Goal: Check status: Check status

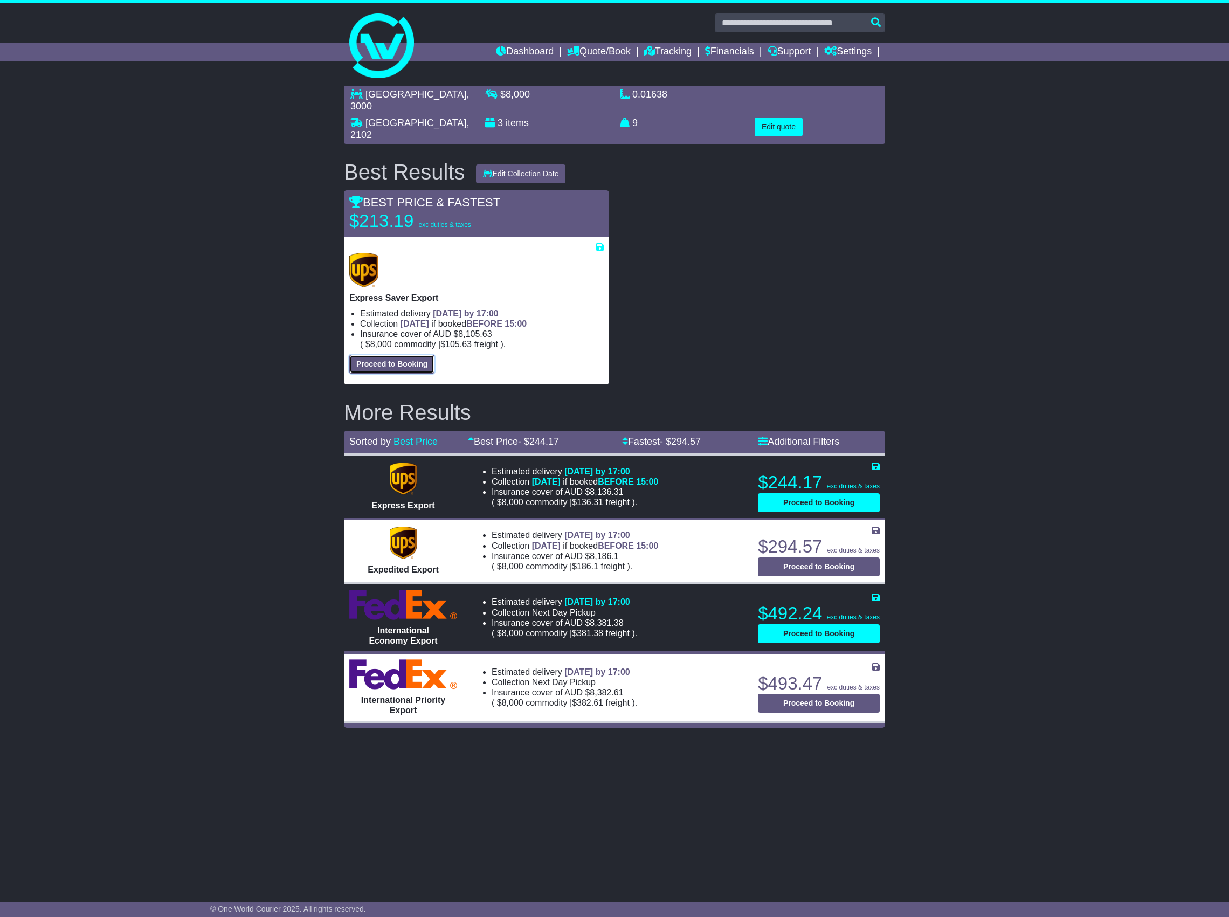
click at [397, 355] on button "Proceed to Booking" at bounding box center [391, 364] width 85 height 19
click at [397, 355] on button "Proceed to Booking" at bounding box center [395, 364] width 93 height 19
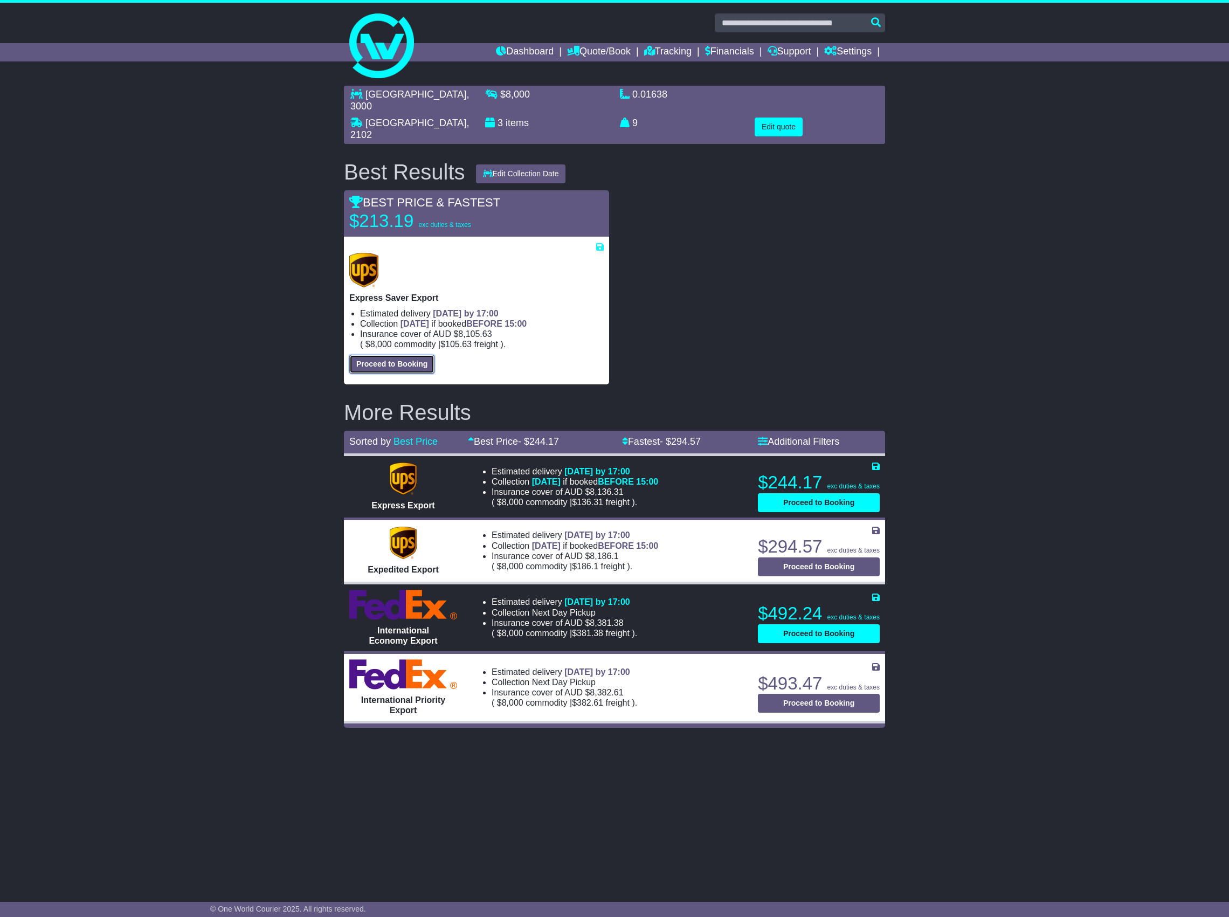
click at [397, 355] on button "Proceed to Booking" at bounding box center [391, 364] width 85 height 19
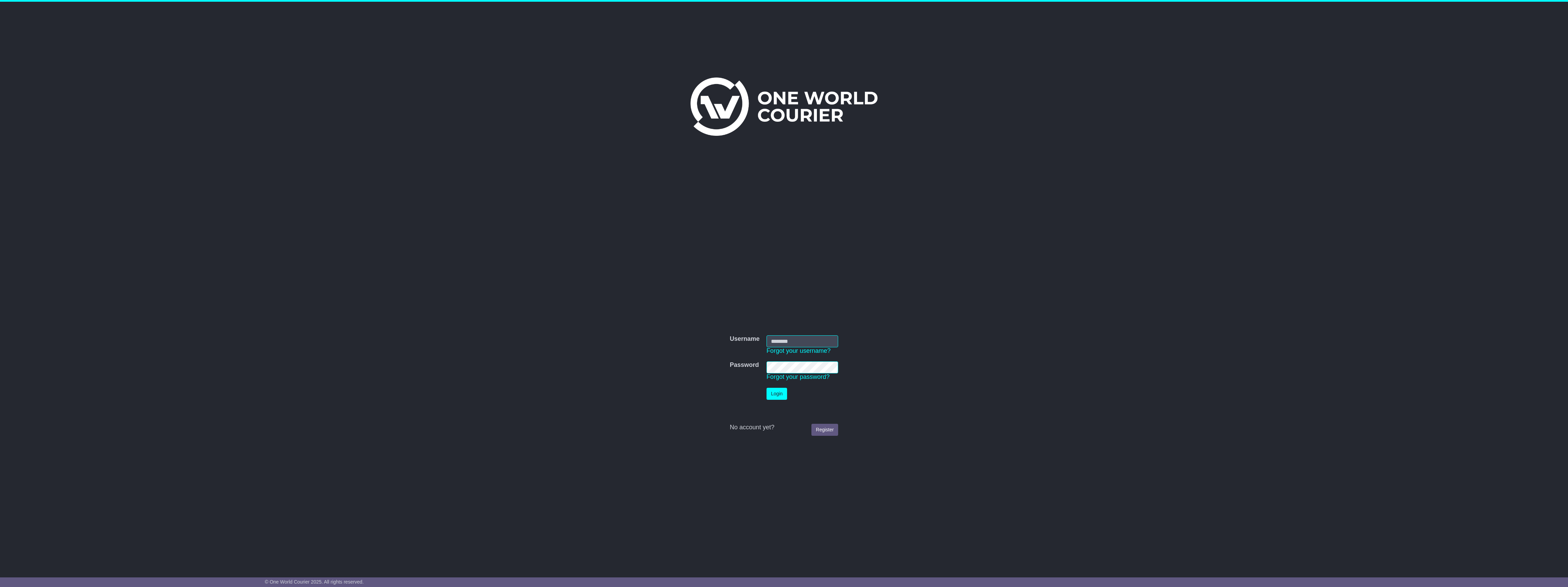
click at [789, 340] on input "Username" at bounding box center [802, 341] width 72 height 12
type input "**********"
click at [780, 396] on button "Login" at bounding box center [777, 394] width 20 height 12
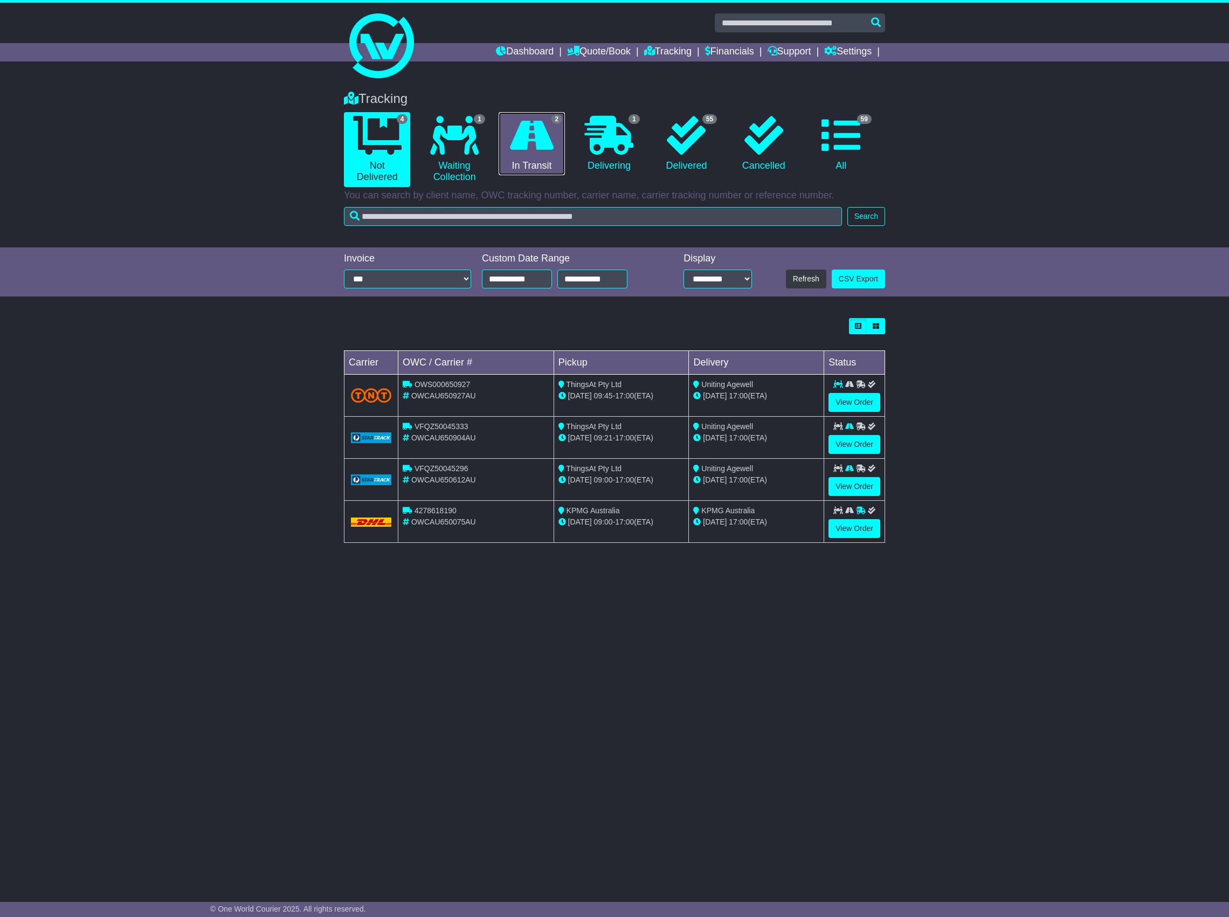
click at [512, 143] on icon at bounding box center [532, 135] width 44 height 39
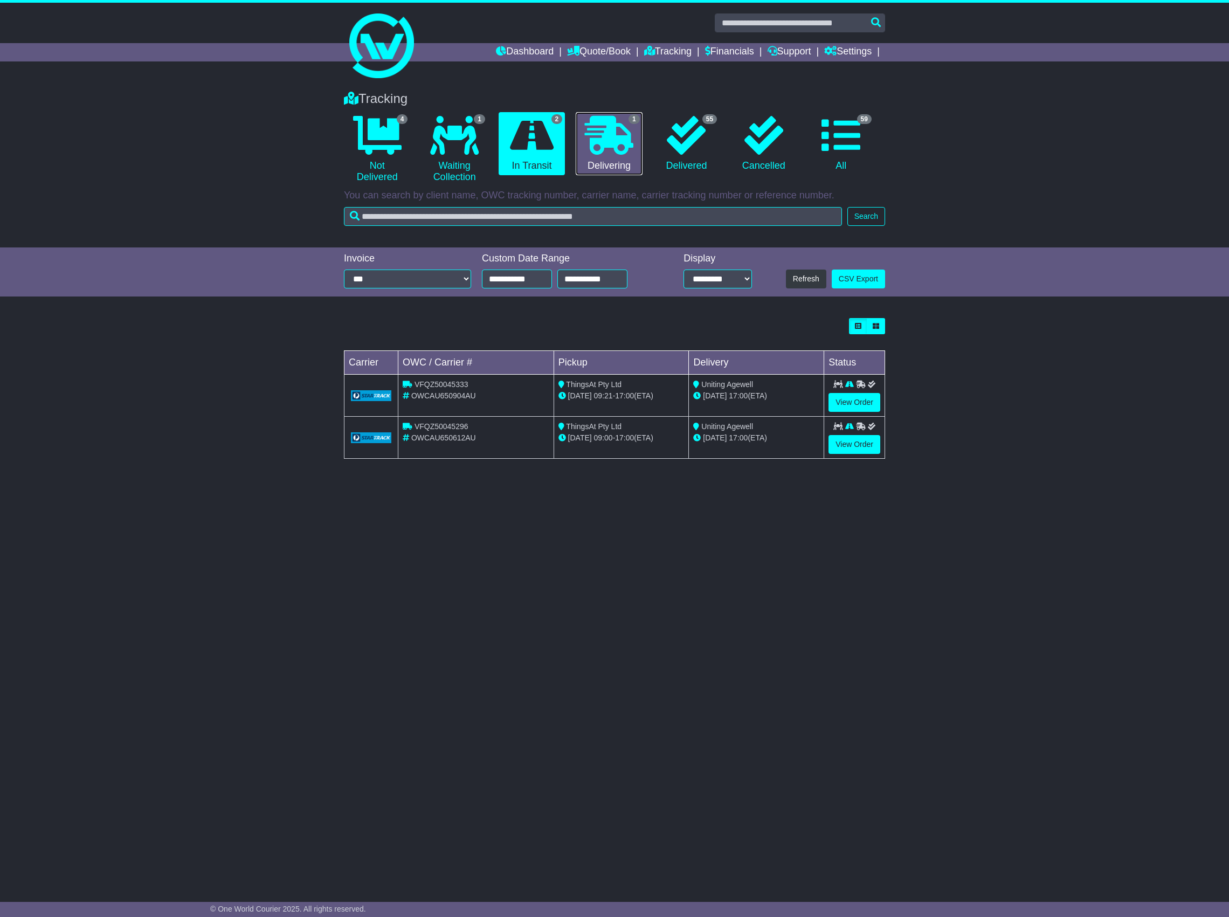
click at [619, 148] on icon at bounding box center [609, 135] width 49 height 39
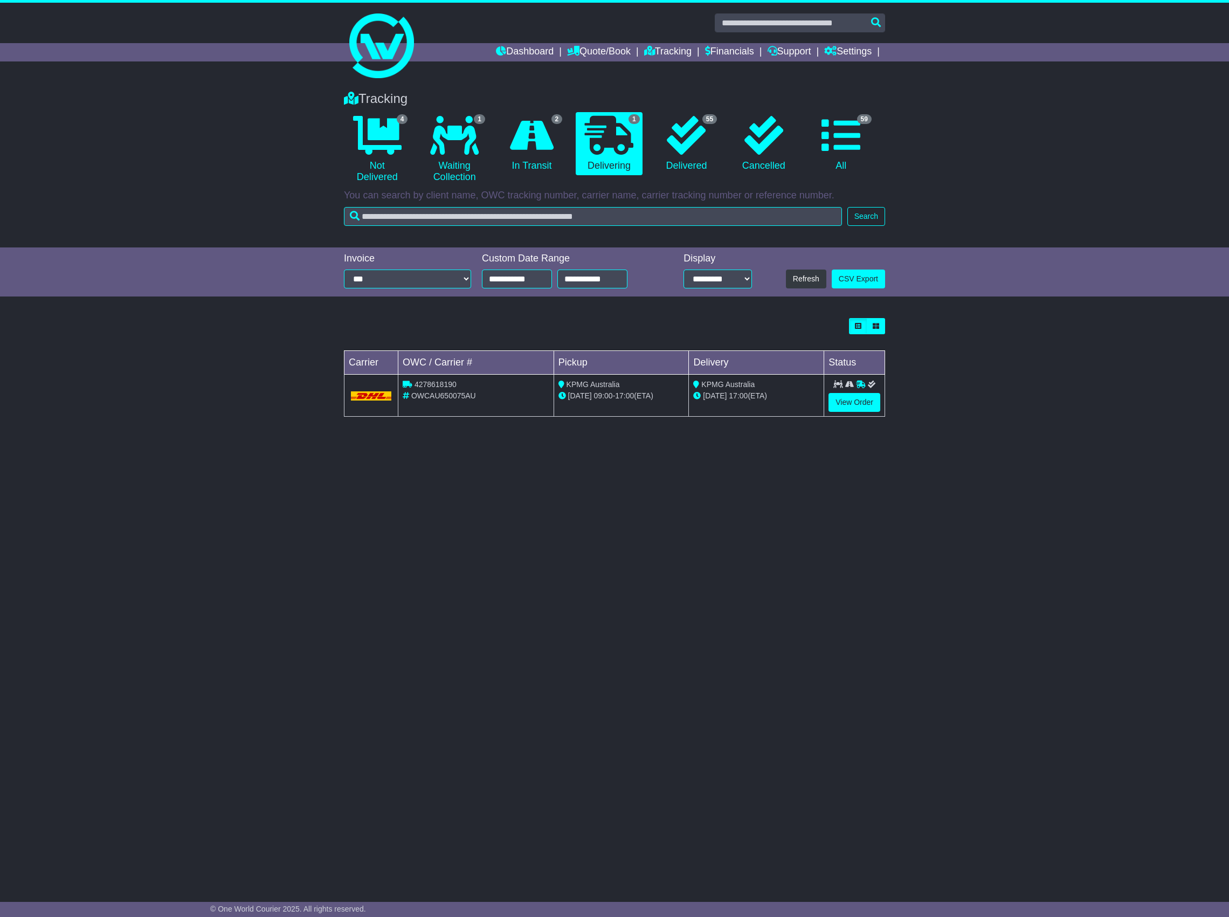
click at [492, 149] on li "1 Waiting Collection" at bounding box center [454, 149] width 77 height 75
click at [816, 149] on link "59 All" at bounding box center [841, 144] width 66 height 64
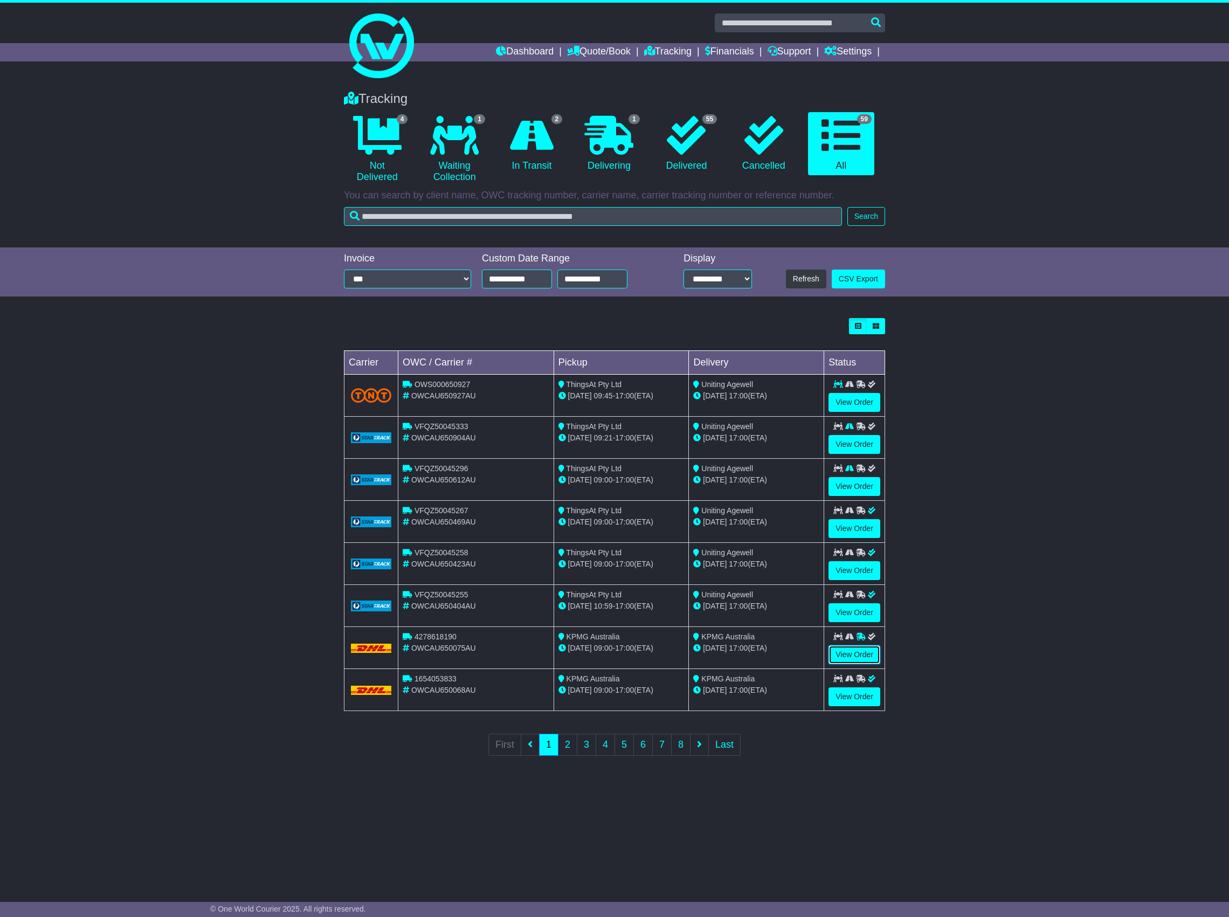
click at [859, 660] on link "View Order" at bounding box center [854, 654] width 52 height 19
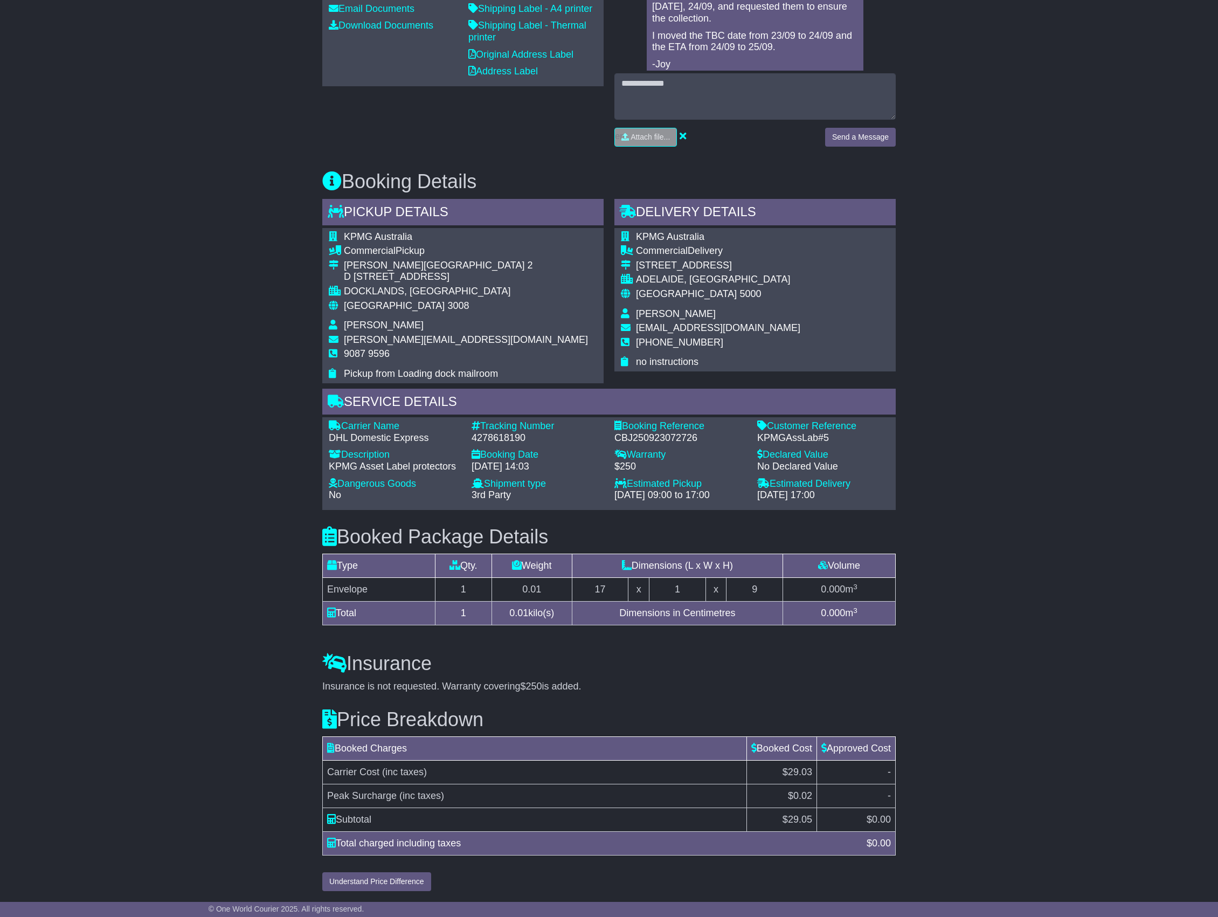
scroll to position [433, 0]
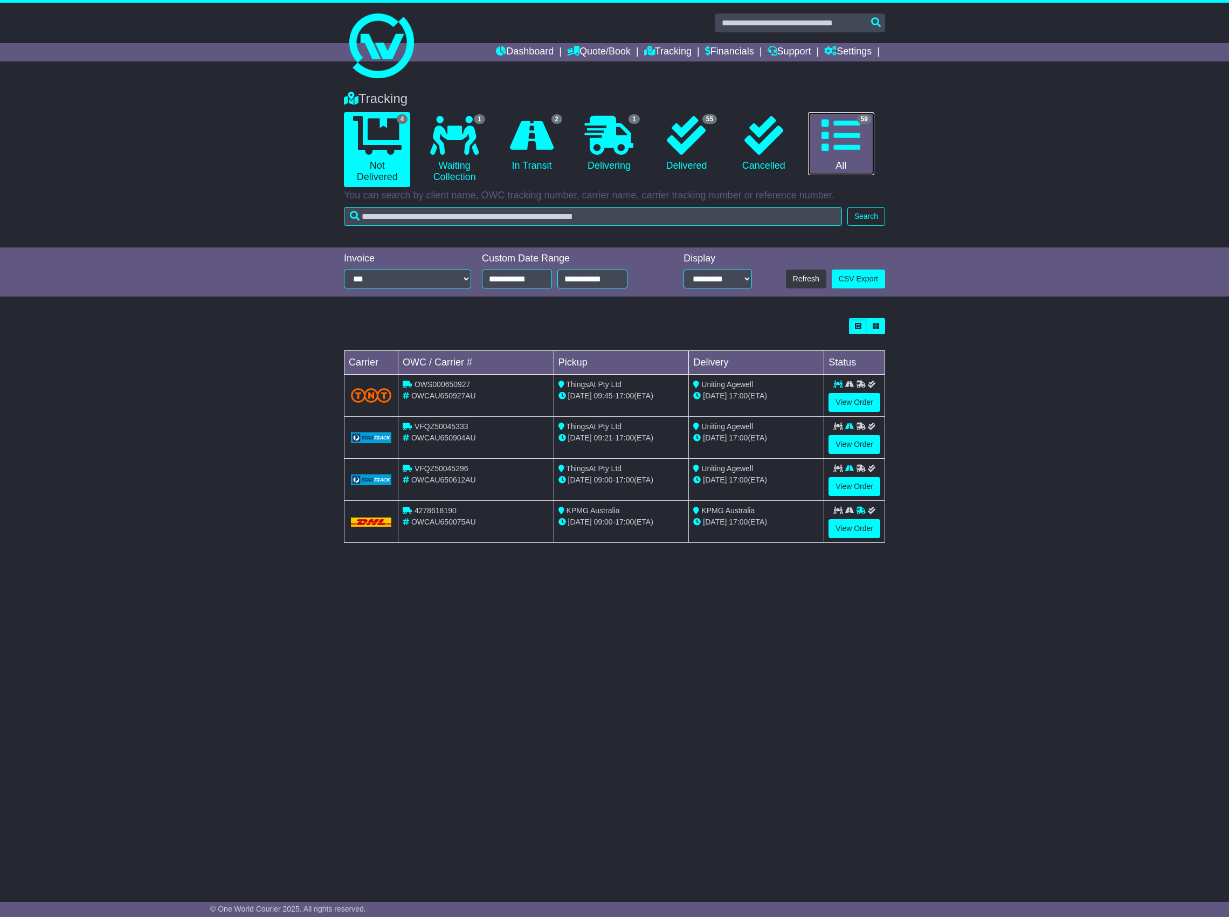
click at [839, 149] on icon at bounding box center [840, 135] width 39 height 39
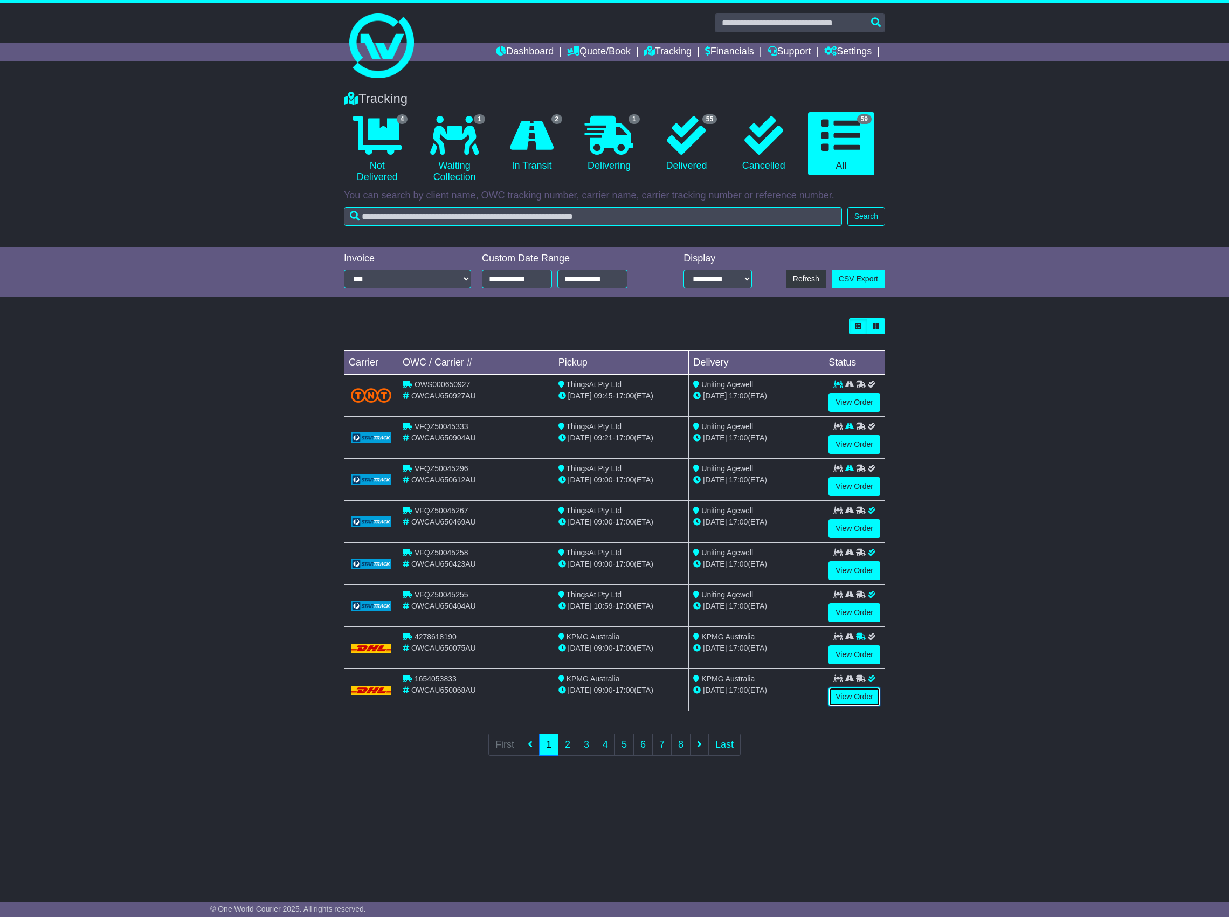
click at [847, 699] on link "View Order" at bounding box center [854, 696] width 52 height 19
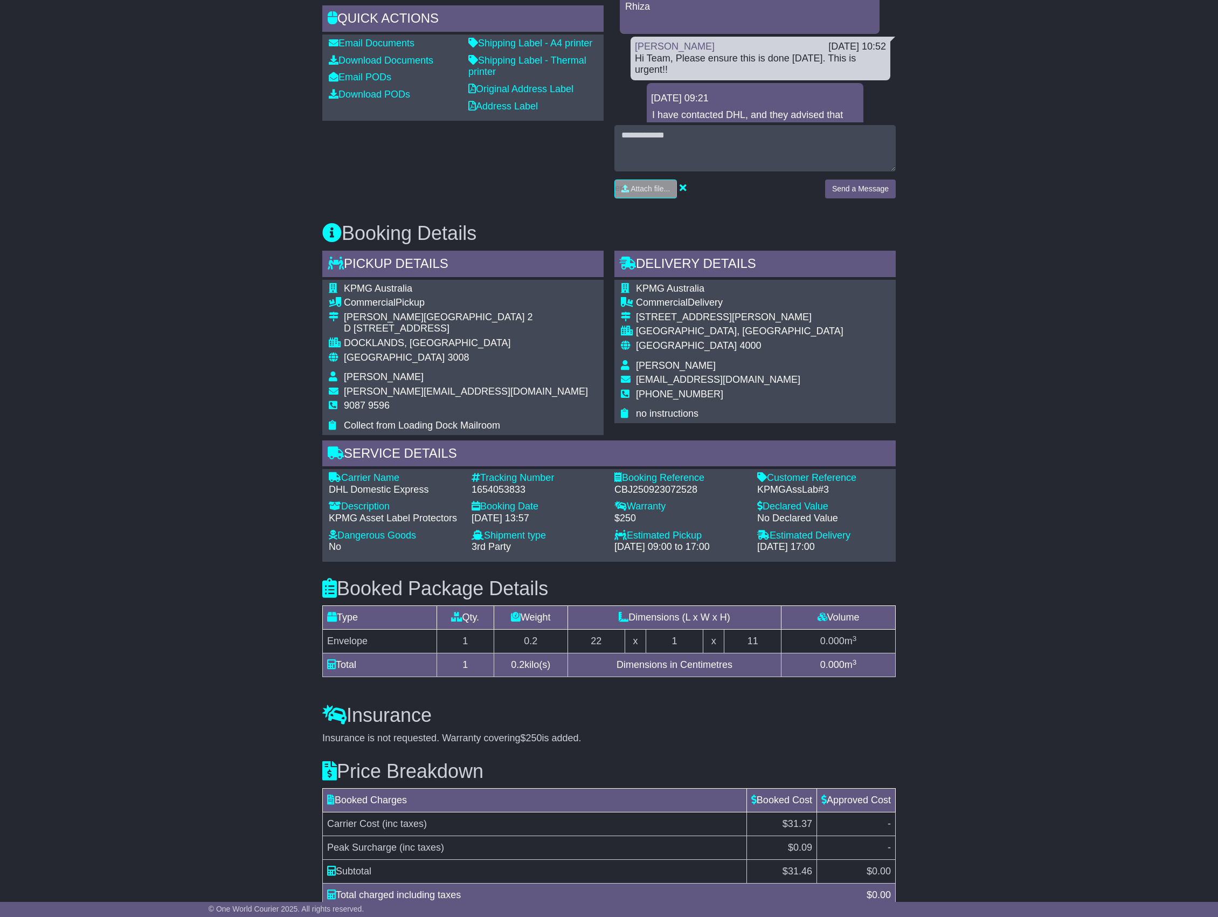
scroll to position [433, 0]
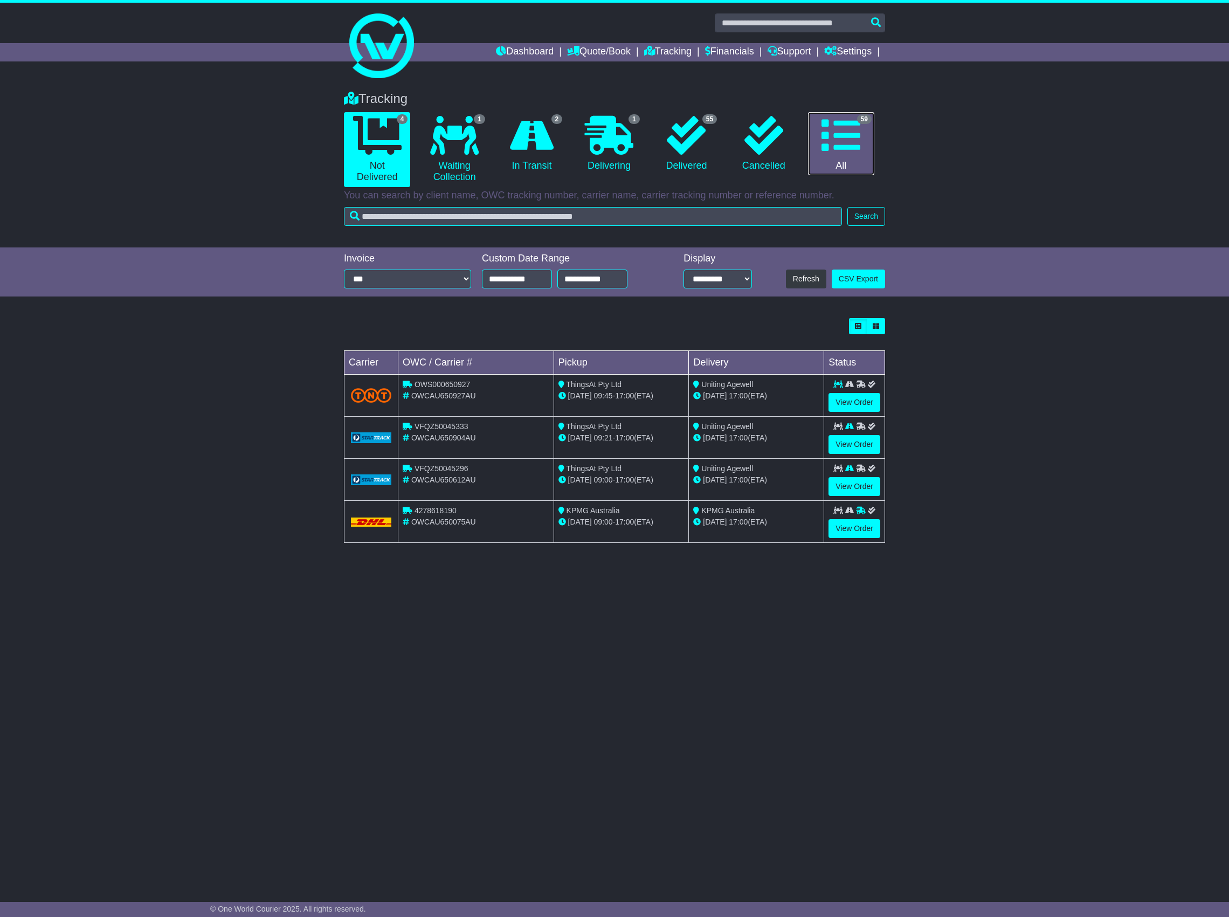
click at [831, 121] on icon at bounding box center [840, 135] width 39 height 39
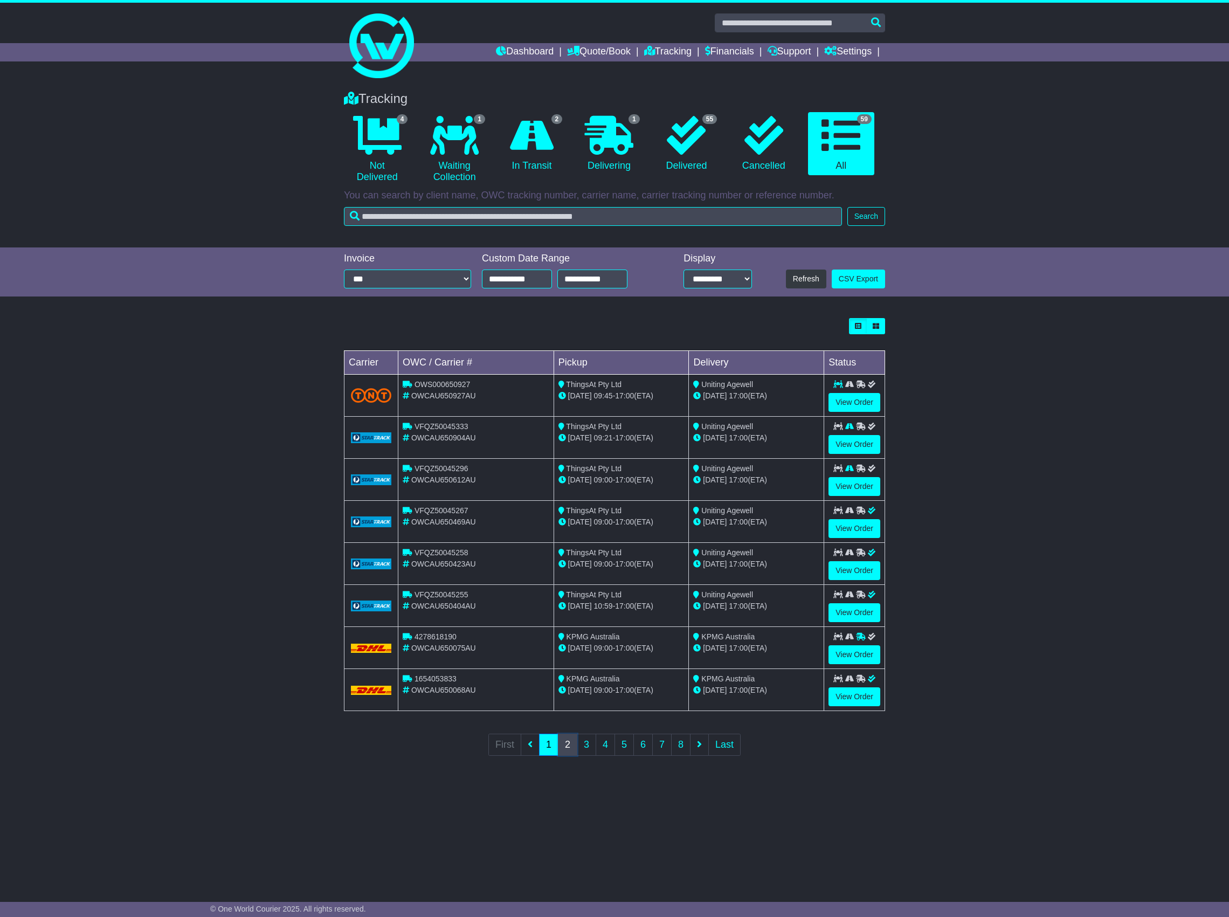
click at [561, 749] on link "2" at bounding box center [567, 745] width 19 height 22
click at [853, 402] on link "View Order" at bounding box center [854, 402] width 52 height 19
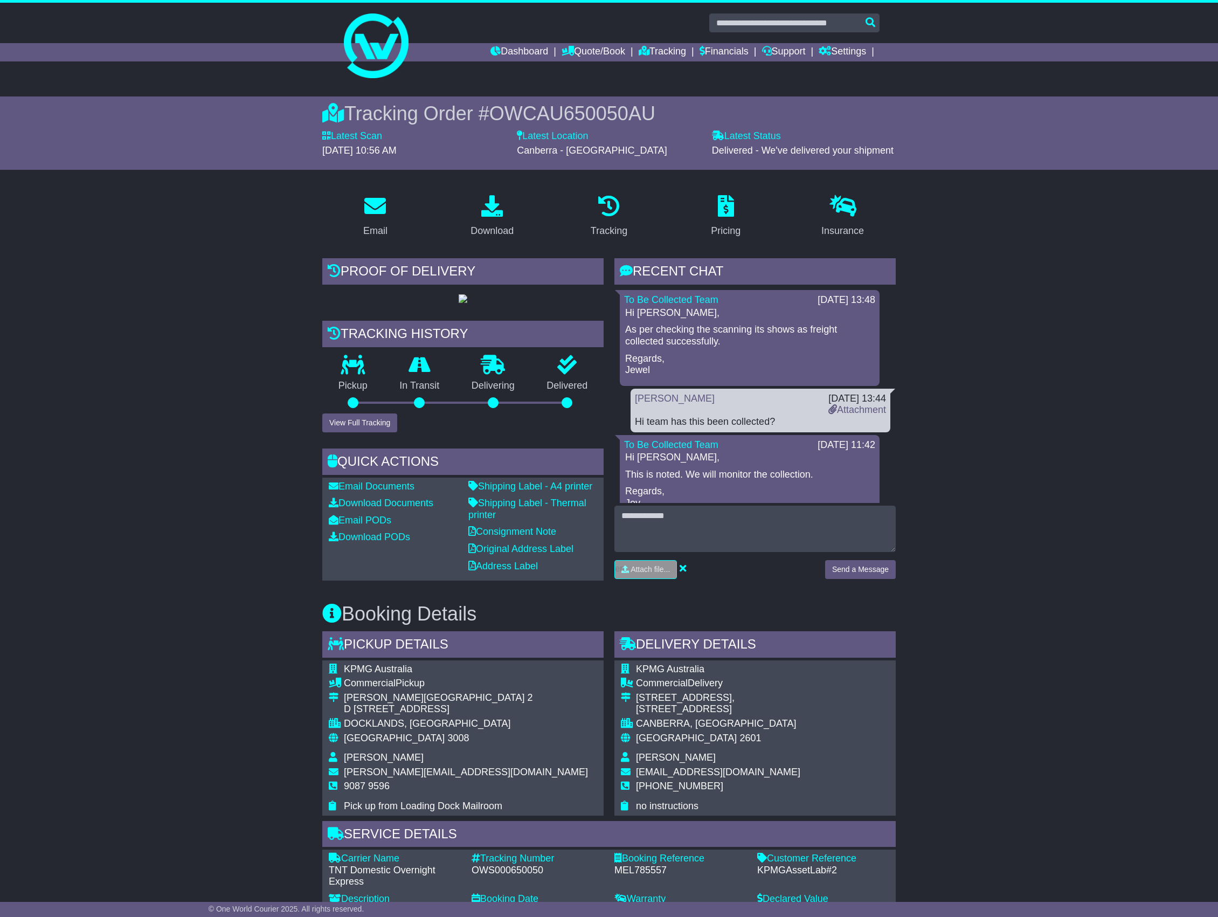
scroll to position [479, 0]
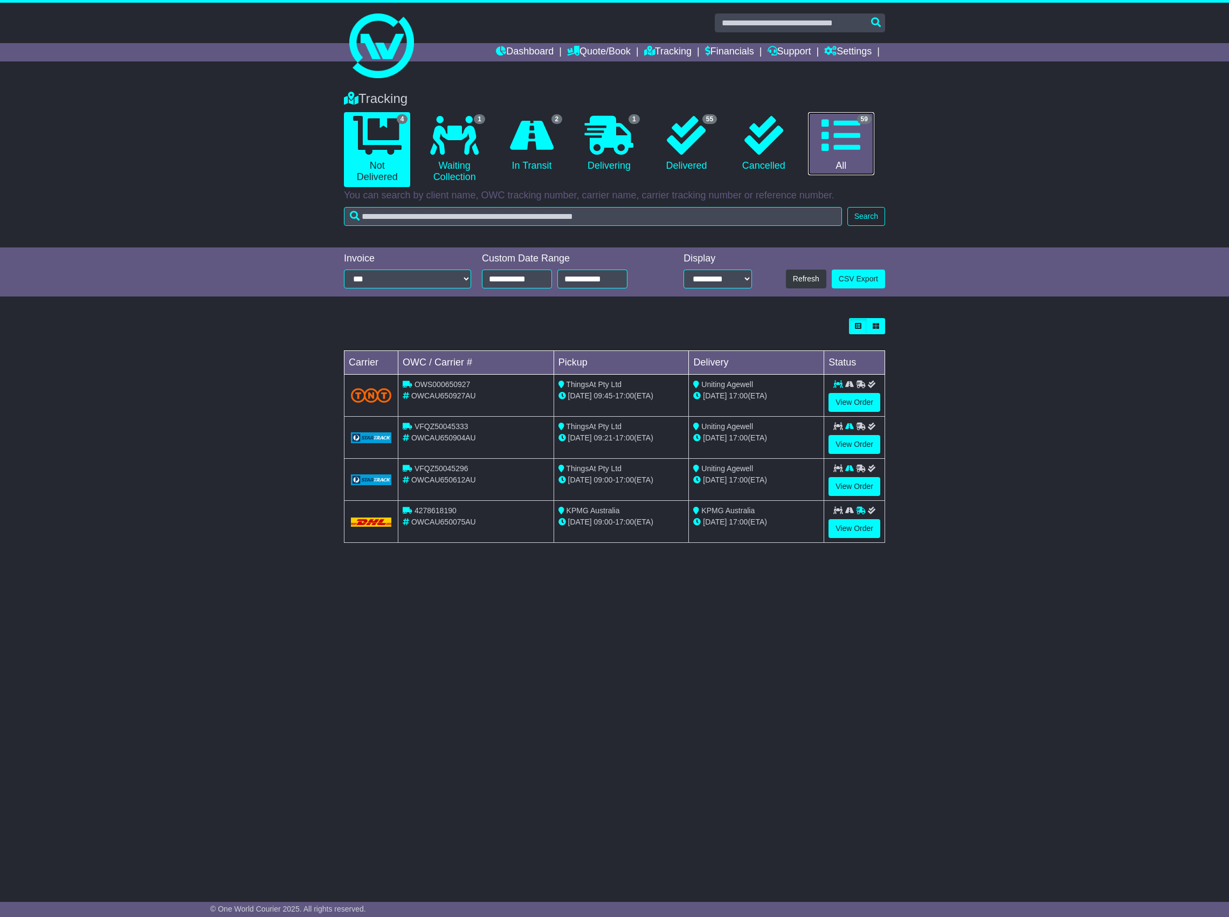
click at [842, 125] on icon at bounding box center [840, 135] width 39 height 39
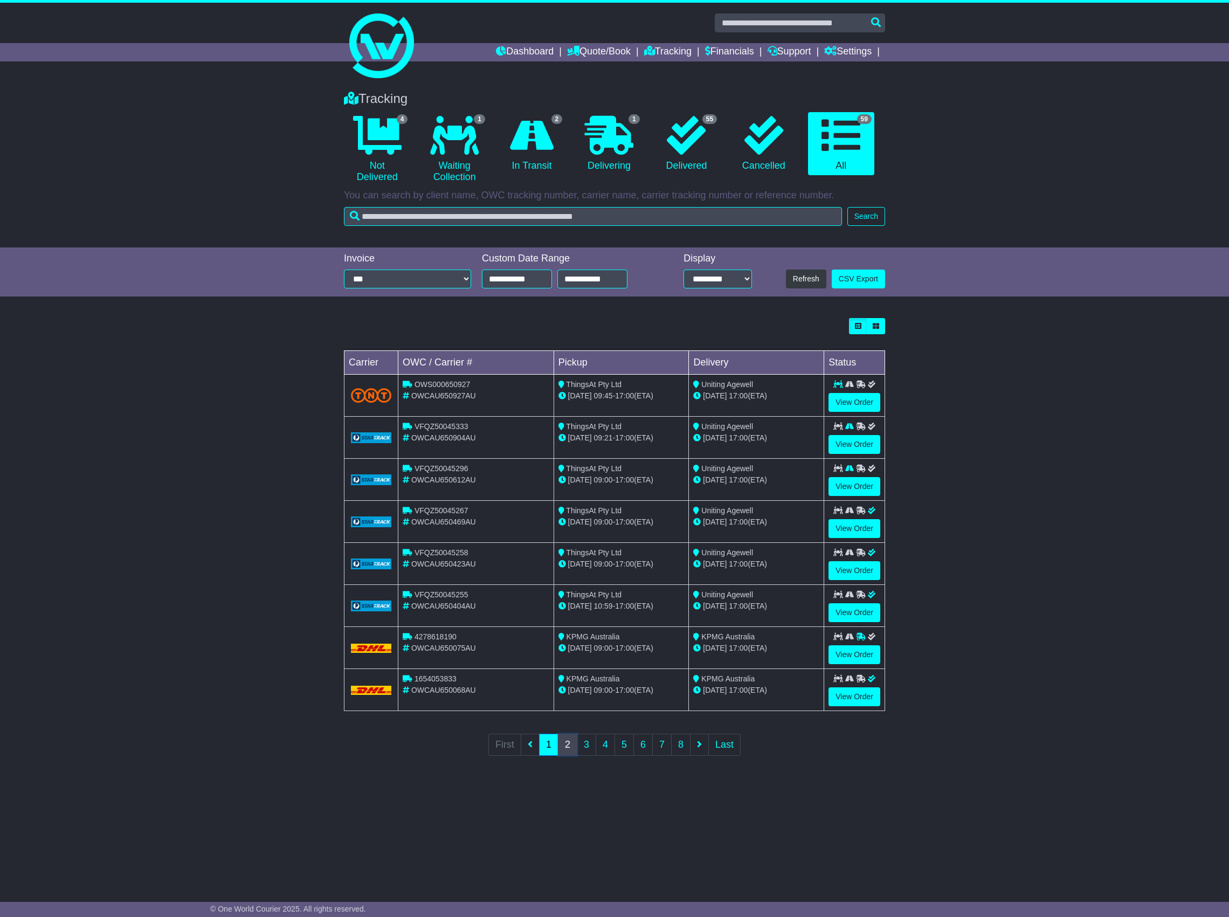
click at [567, 753] on link "2" at bounding box center [567, 745] width 19 height 22
click at [848, 445] on link "View Order" at bounding box center [854, 444] width 52 height 19
click at [847, 450] on link "View Order" at bounding box center [854, 444] width 52 height 19
click at [857, 440] on link "View Order" at bounding box center [854, 444] width 52 height 19
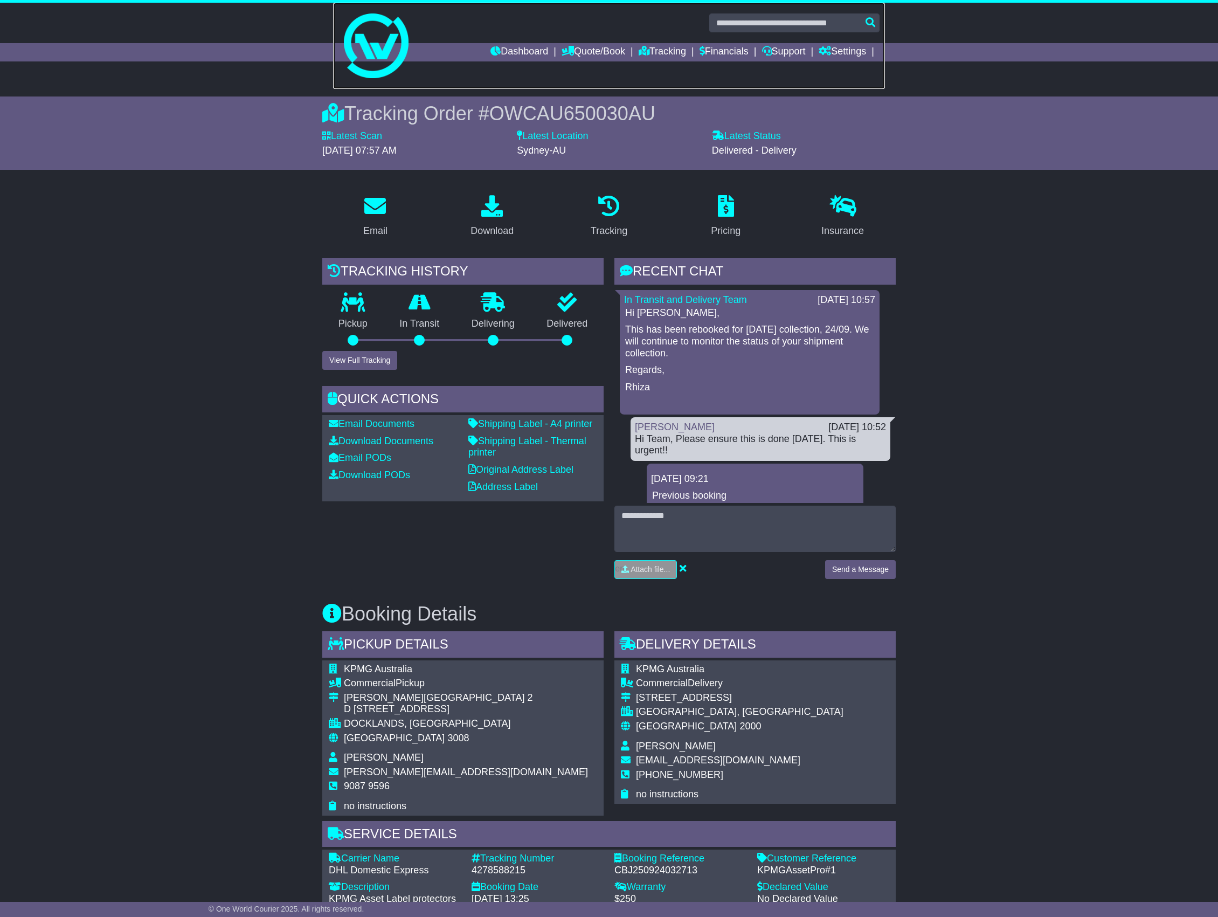
drag, startPoint x: 477, startPoint y: 34, endPoint x: 505, endPoint y: 31, distance: 28.3
click at [478, 33] on link at bounding box center [609, 46] width 552 height 86
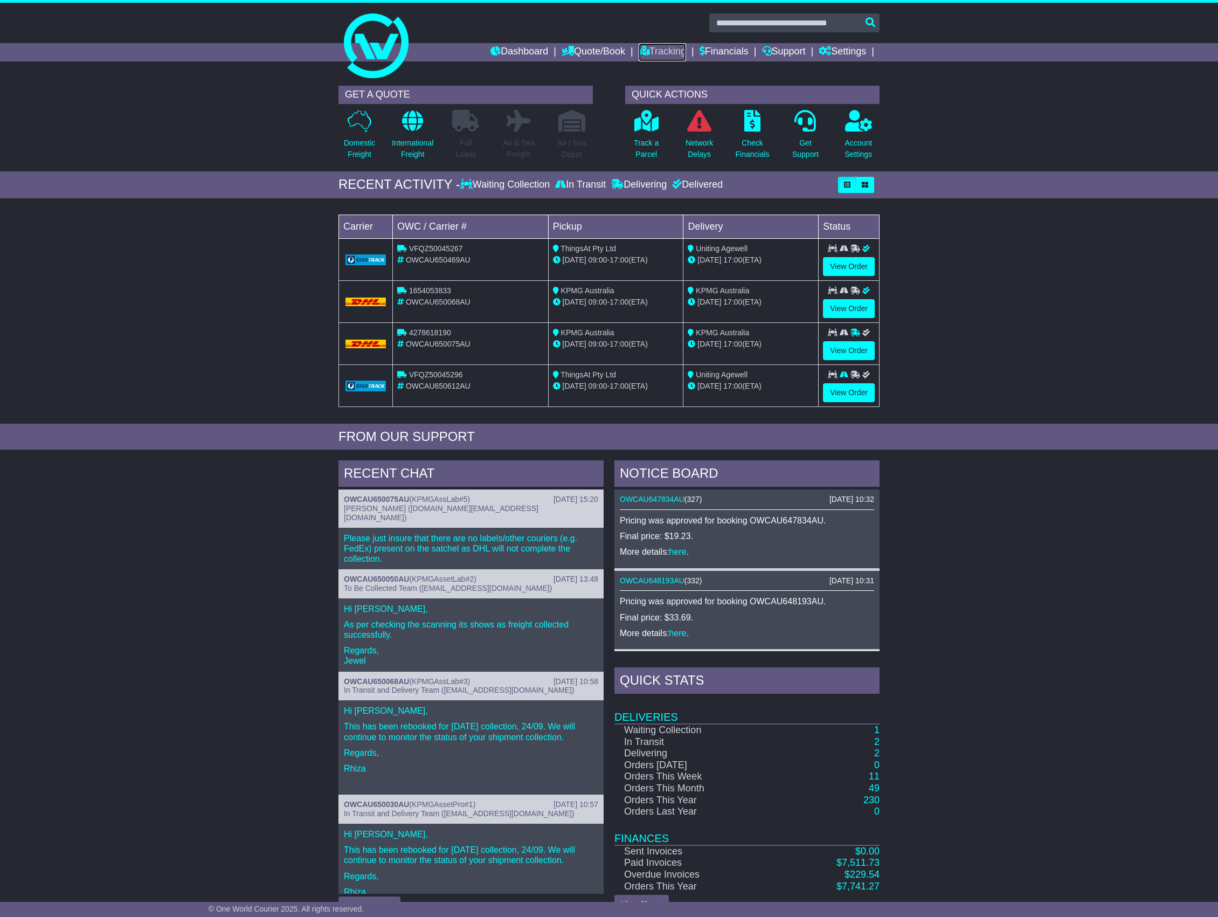
click at [650, 46] on link "Tracking" at bounding box center [662, 52] width 47 height 18
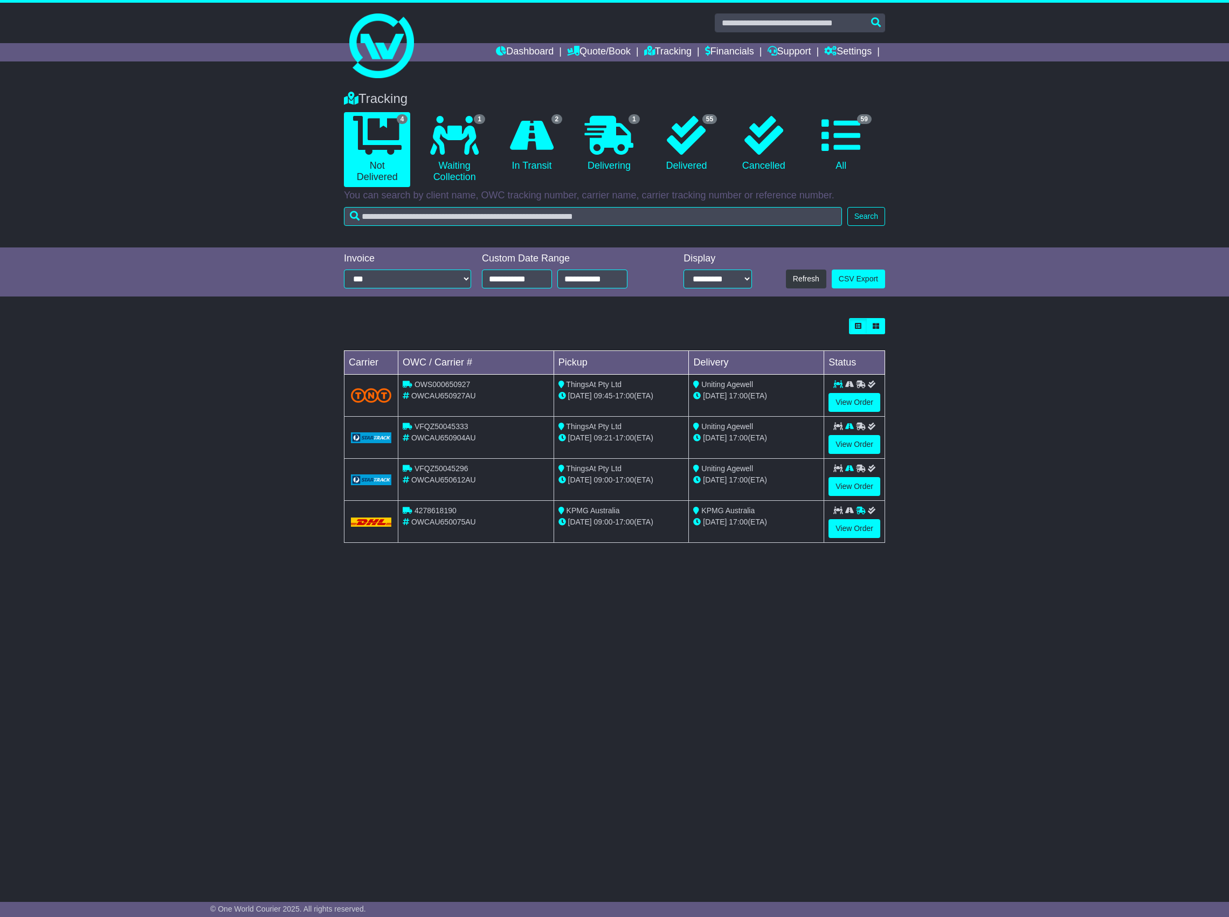
click at [527, 175] on li "2 In Transit" at bounding box center [531, 149] width 77 height 75
click at [540, 147] on icon at bounding box center [532, 135] width 44 height 39
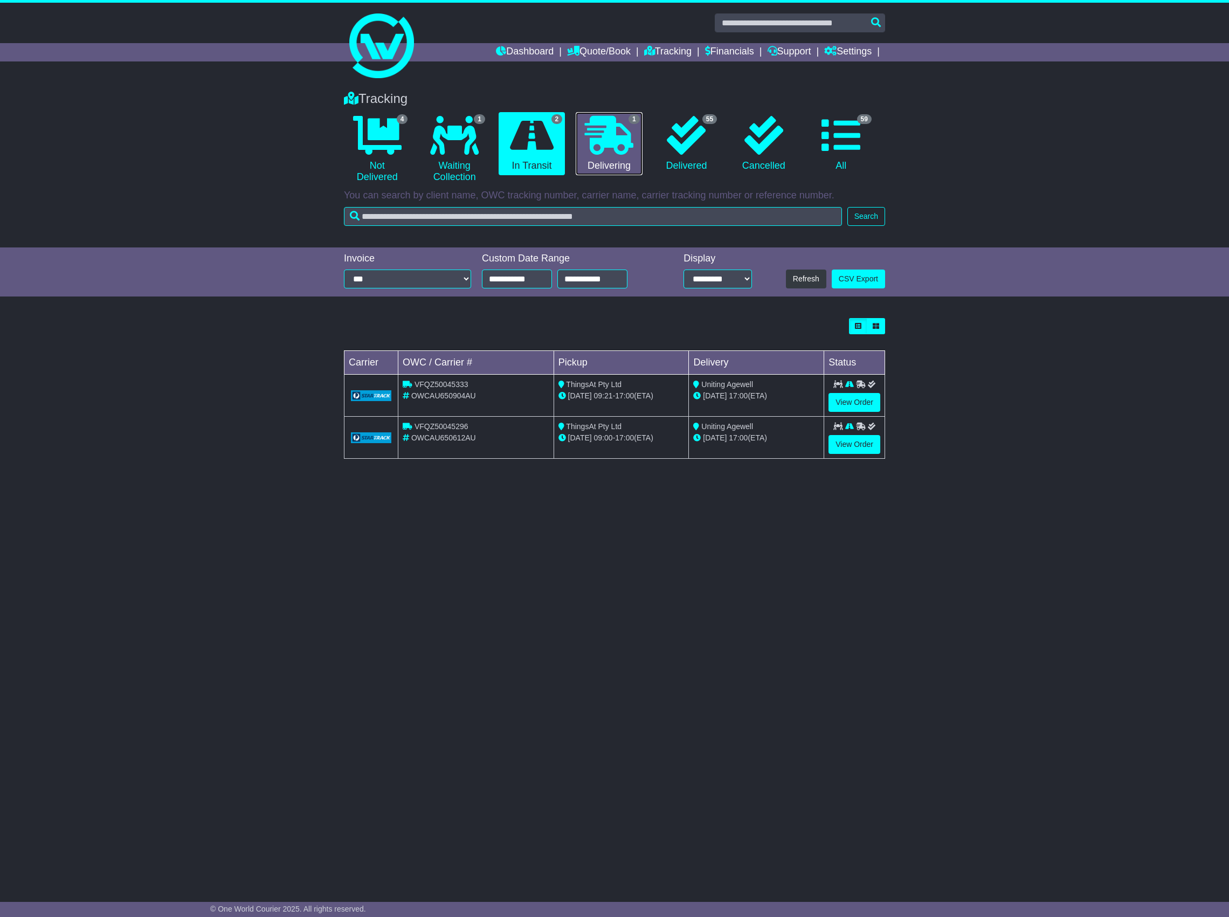
click at [634, 149] on link "1 Delivering" at bounding box center [609, 144] width 66 height 64
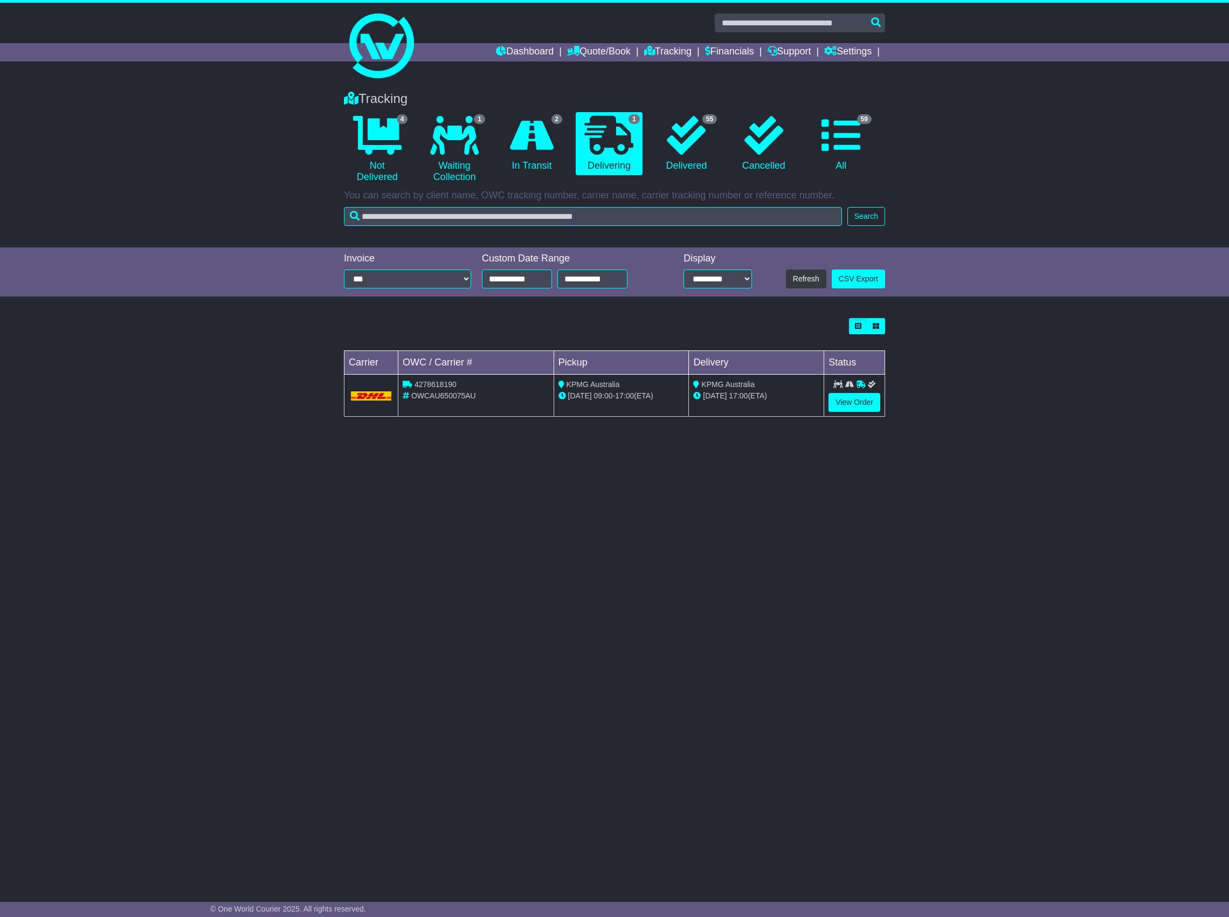
click at [450, 384] on span "4278618190" at bounding box center [435, 384] width 42 height 9
copy span "4278618190"
click at [682, 164] on link "55 Delivered" at bounding box center [686, 144] width 66 height 64
